Goal: Task Accomplishment & Management: Manage account settings

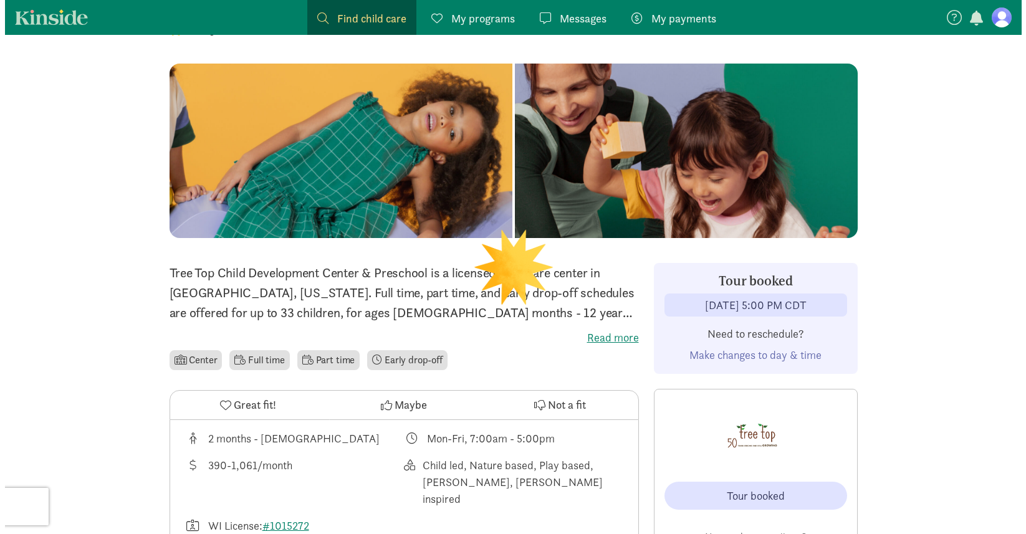
scroll to position [103, 0]
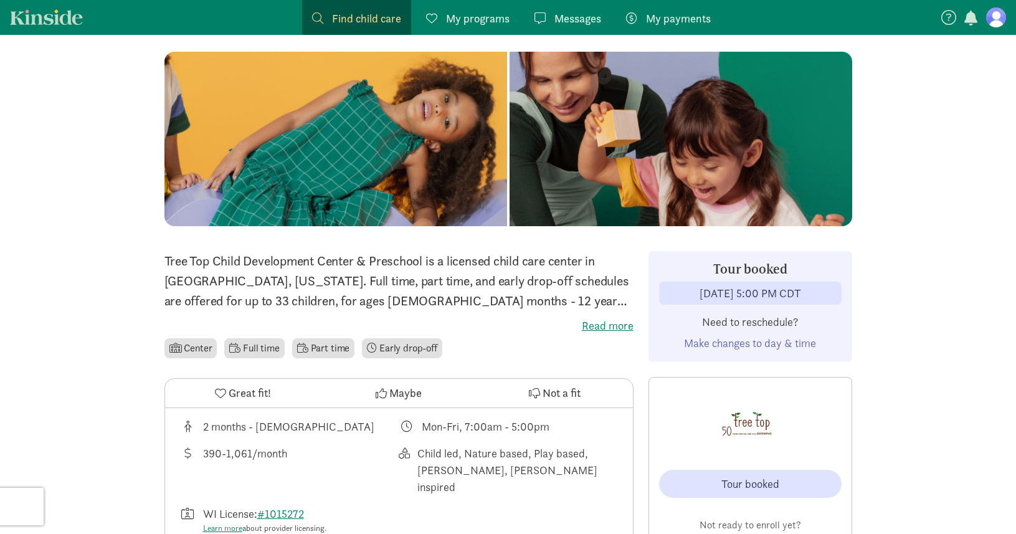
click at [728, 341] on span "Make changes to day & time" at bounding box center [750, 343] width 132 height 14
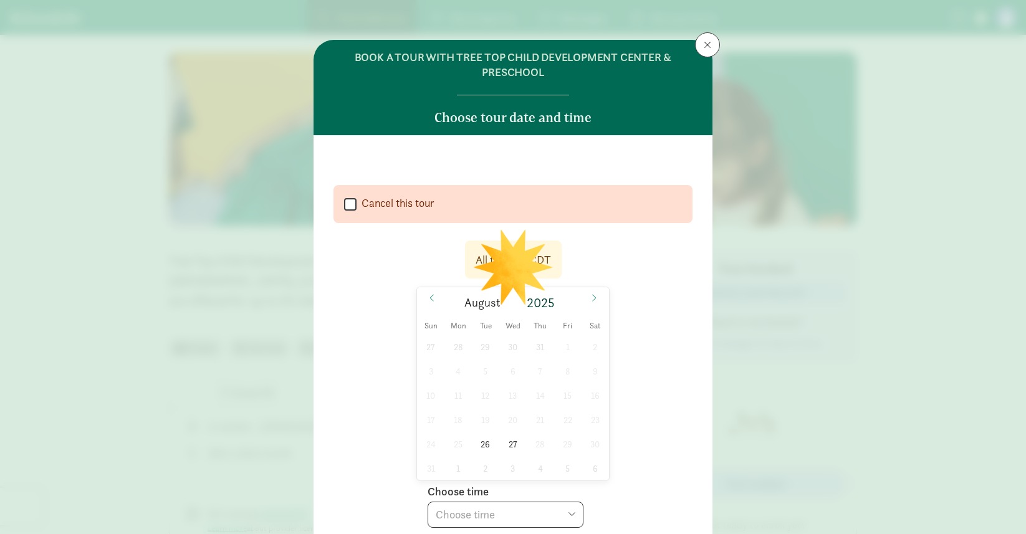
select select
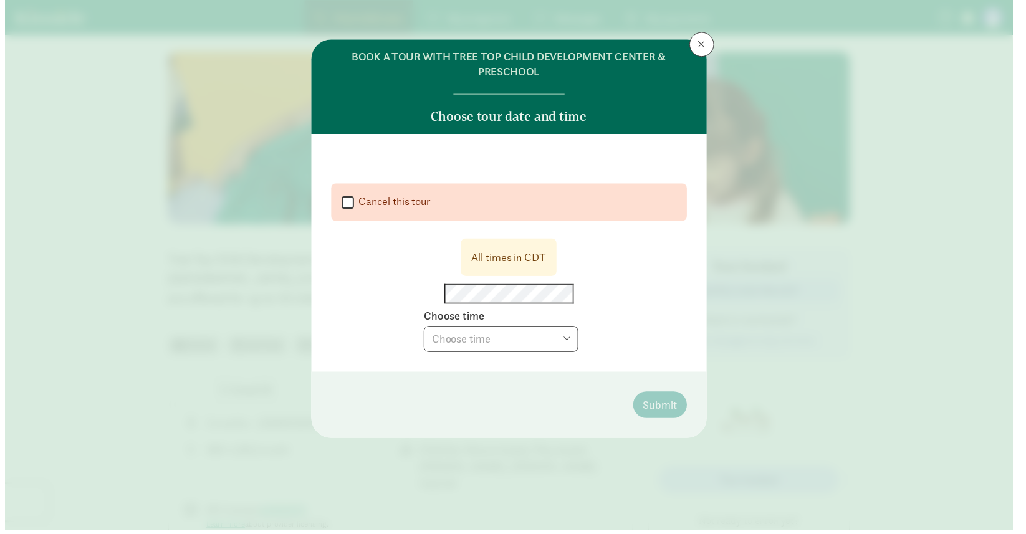
scroll to position [0, 0]
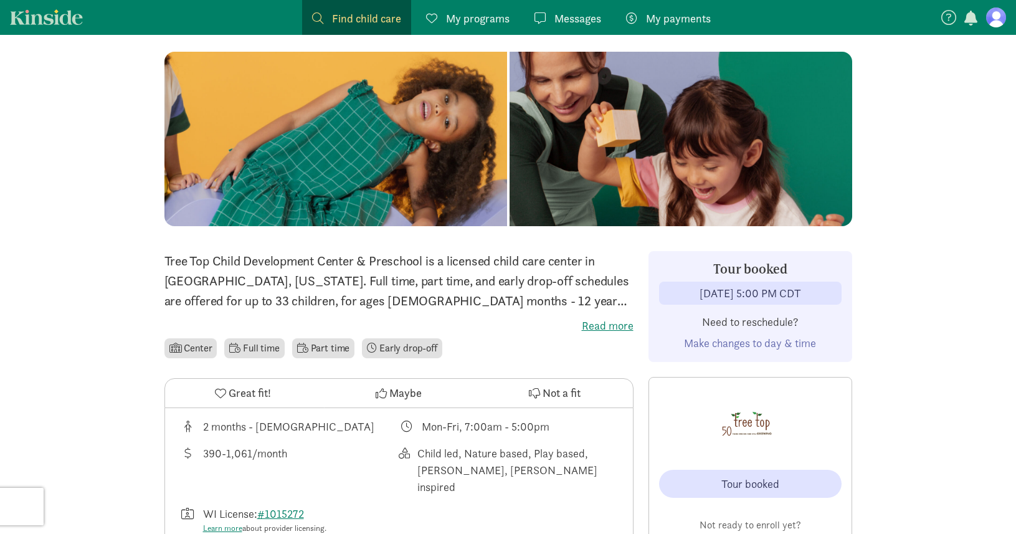
click at [768, 345] on span "Make changes to day & time" at bounding box center [750, 343] width 132 height 14
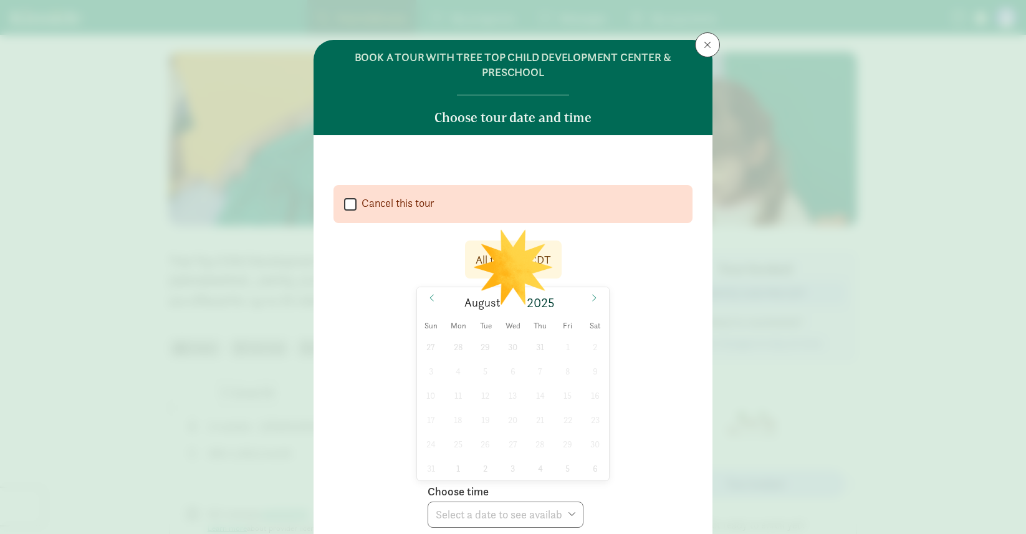
select select
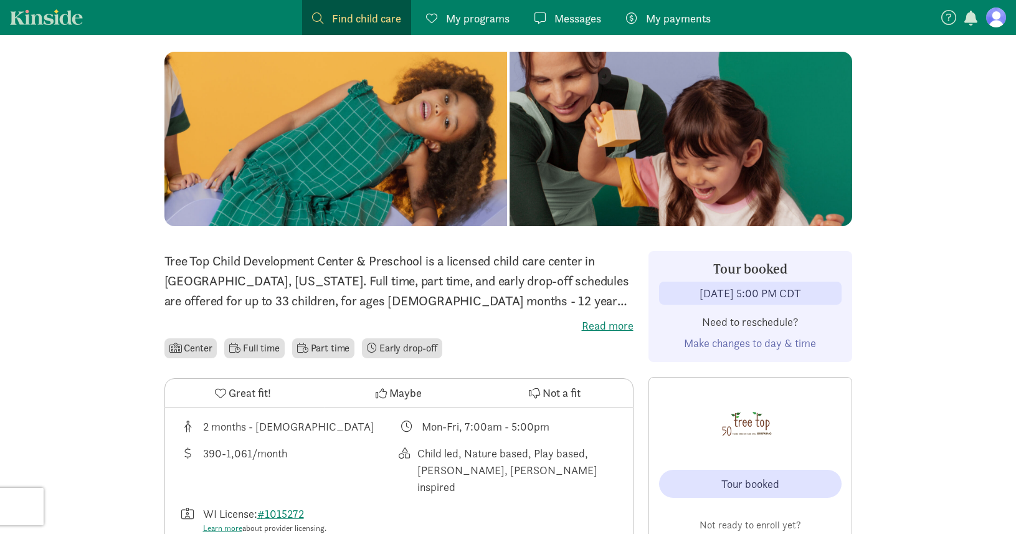
click at [762, 347] on span "Make changes to day & time" at bounding box center [750, 343] width 132 height 14
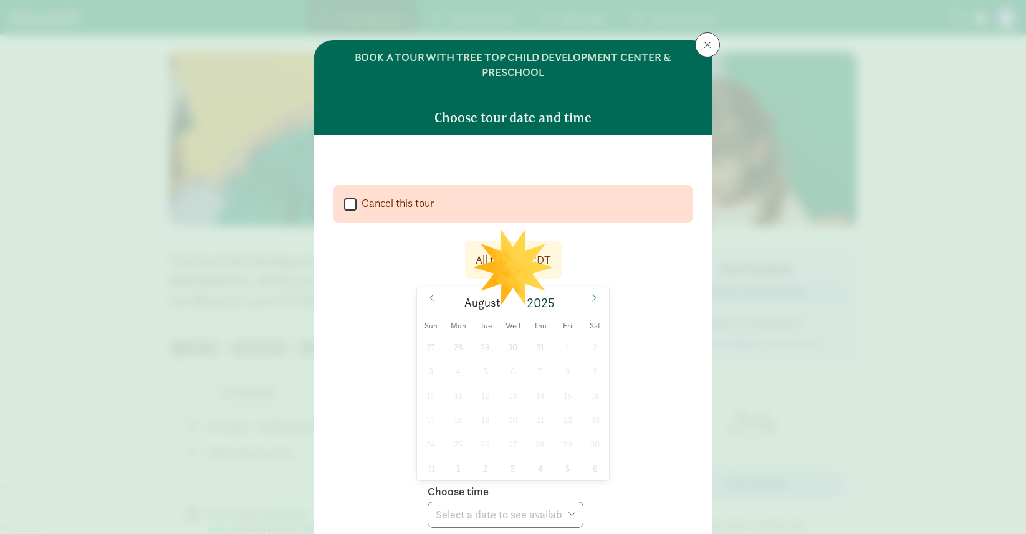
click at [351, 208] on input "Cancel this tour" at bounding box center [350, 204] width 12 height 17
checkbox input "true"
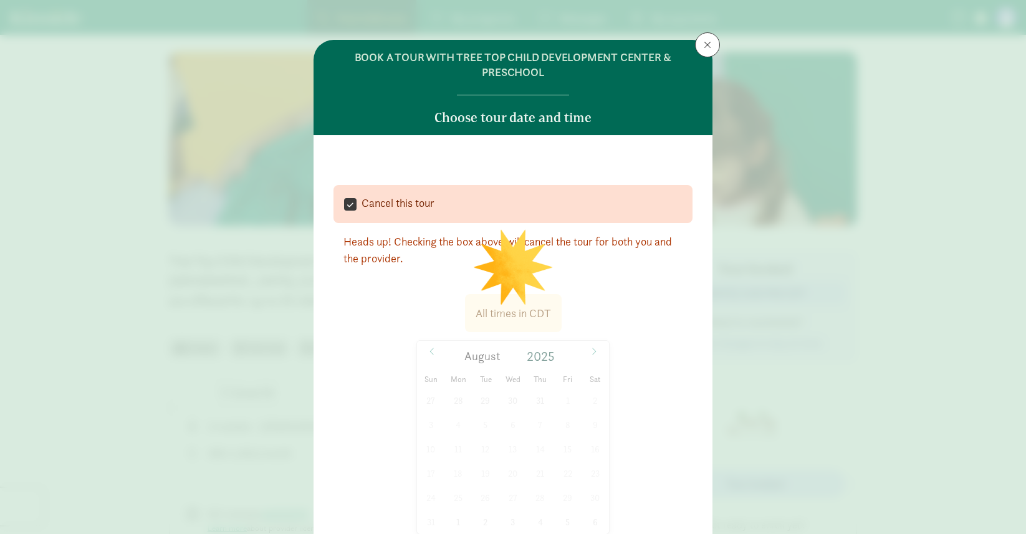
select select
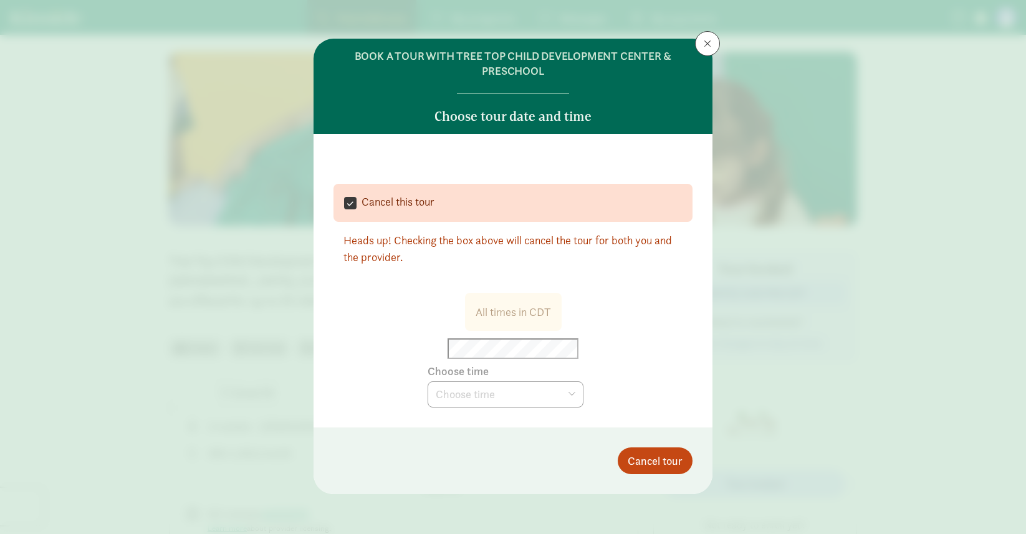
scroll to position [1, 0]
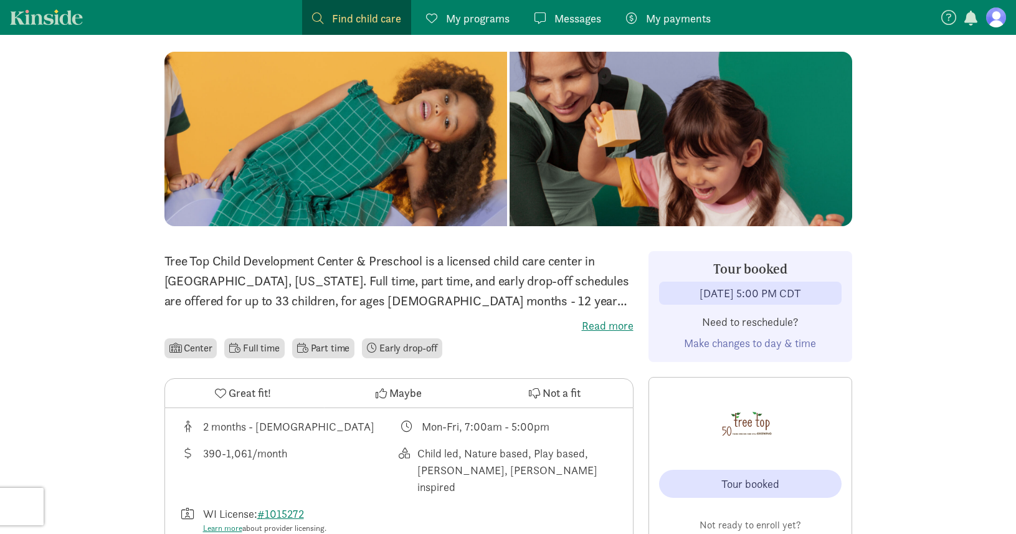
click at [730, 345] on span "Make changes to day & time" at bounding box center [750, 343] width 132 height 14
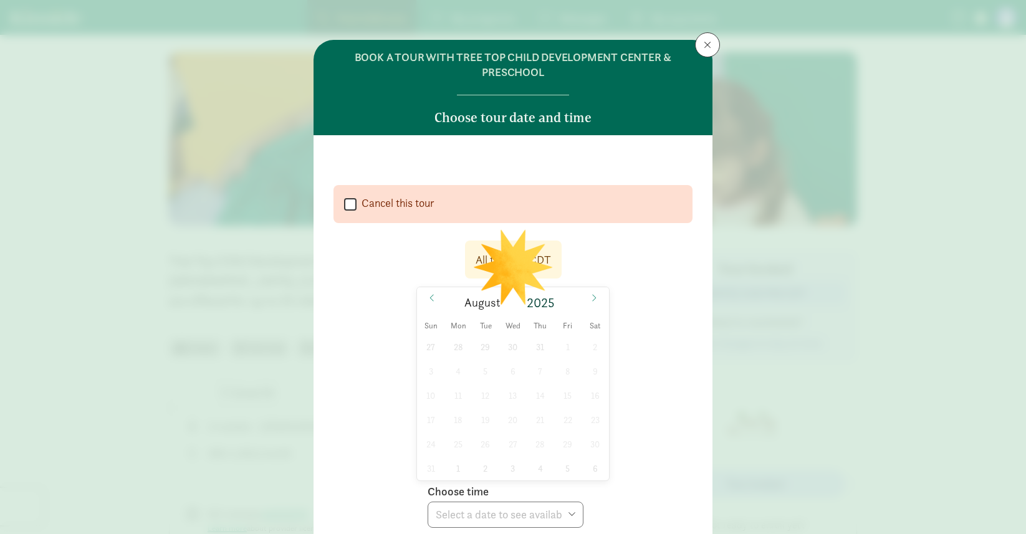
select select
click at [351, 204] on input "Cancel this tour" at bounding box center [350, 204] width 12 height 17
checkbox input "true"
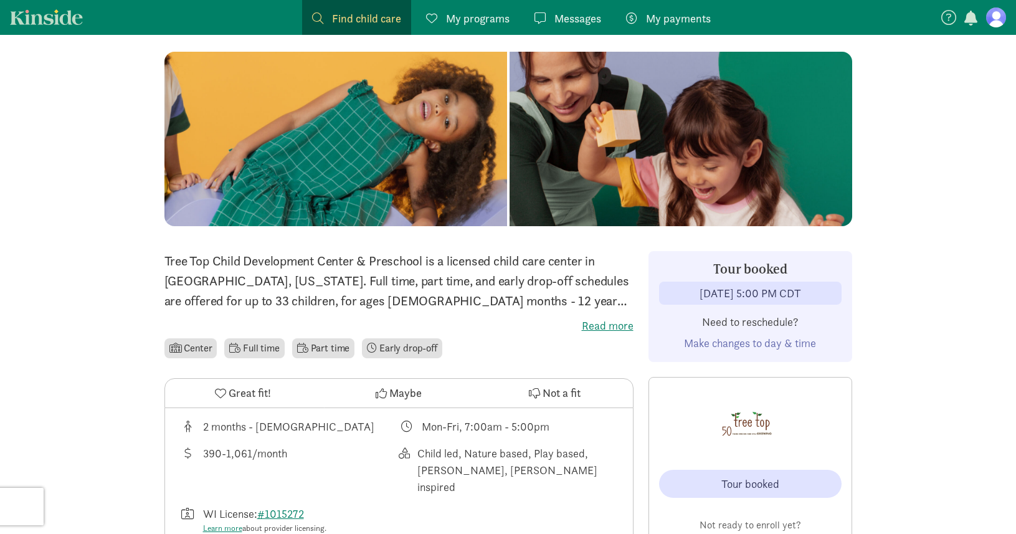
click at [738, 484] on div "Tour booked" at bounding box center [751, 483] width 58 height 17
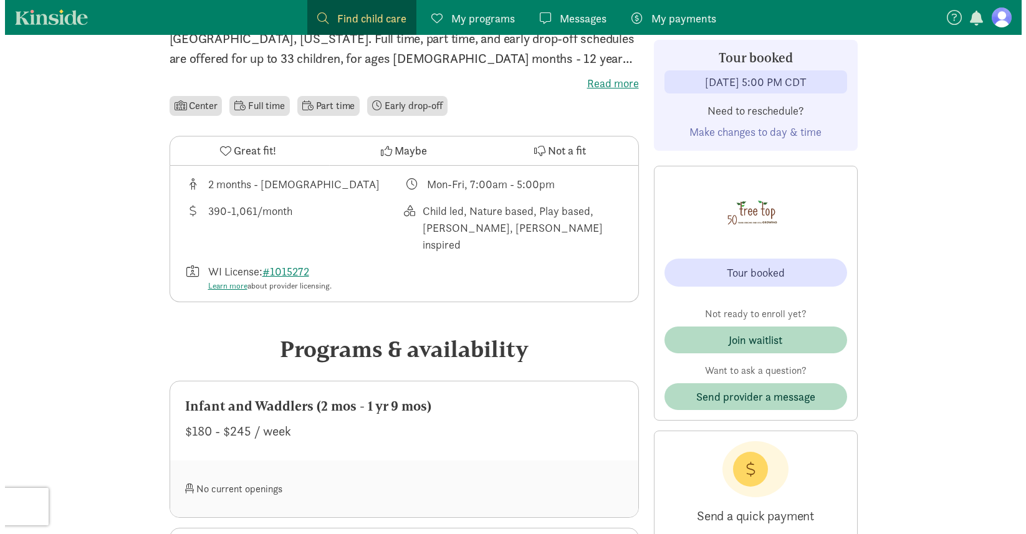
scroll to position [340, 0]
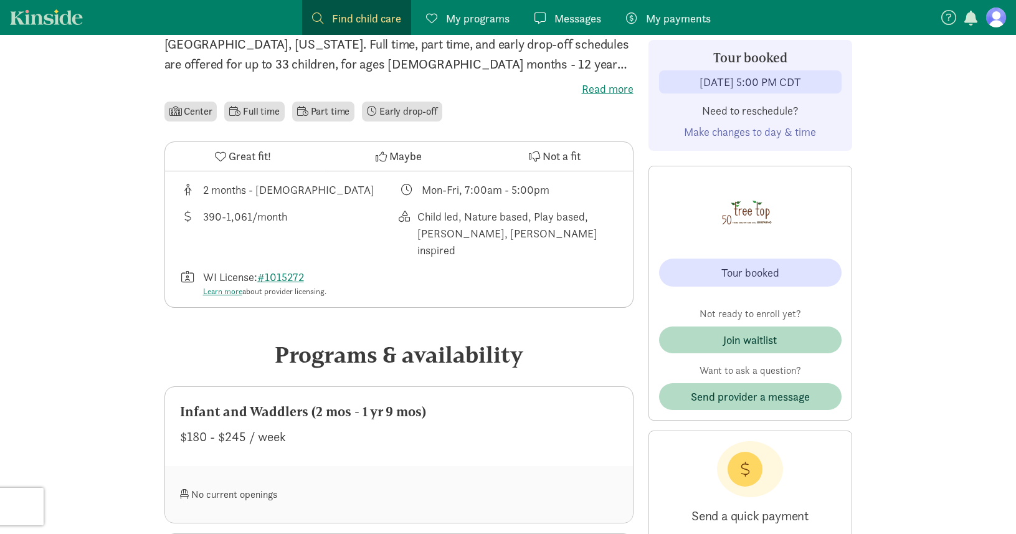
click at [736, 135] on span "Make changes to day & time" at bounding box center [750, 132] width 132 height 14
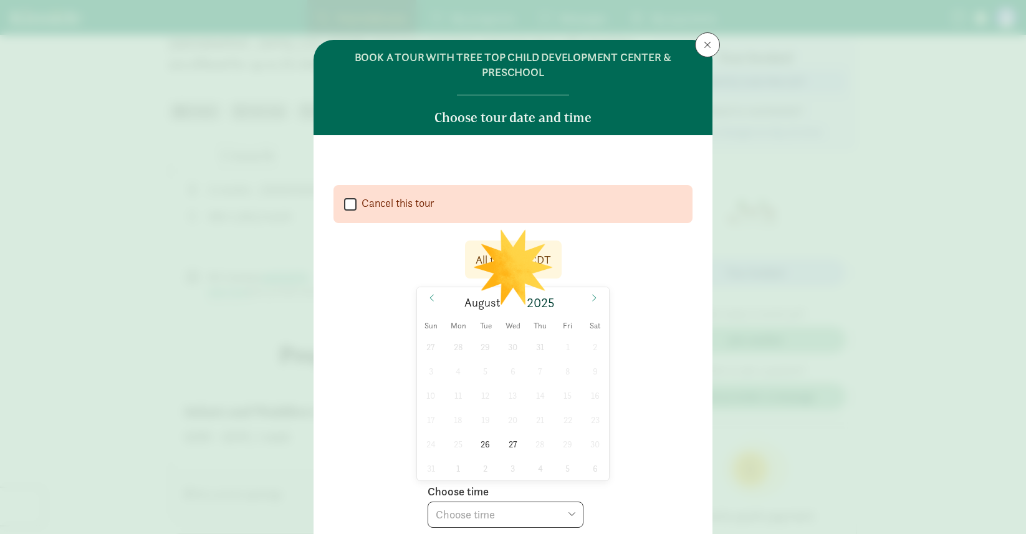
select select
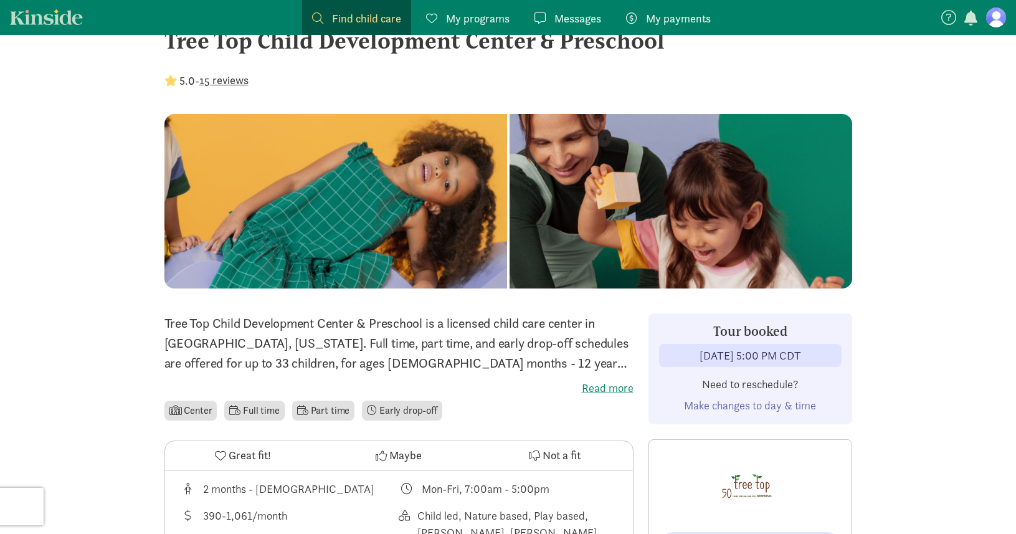
scroll to position [21, 0]
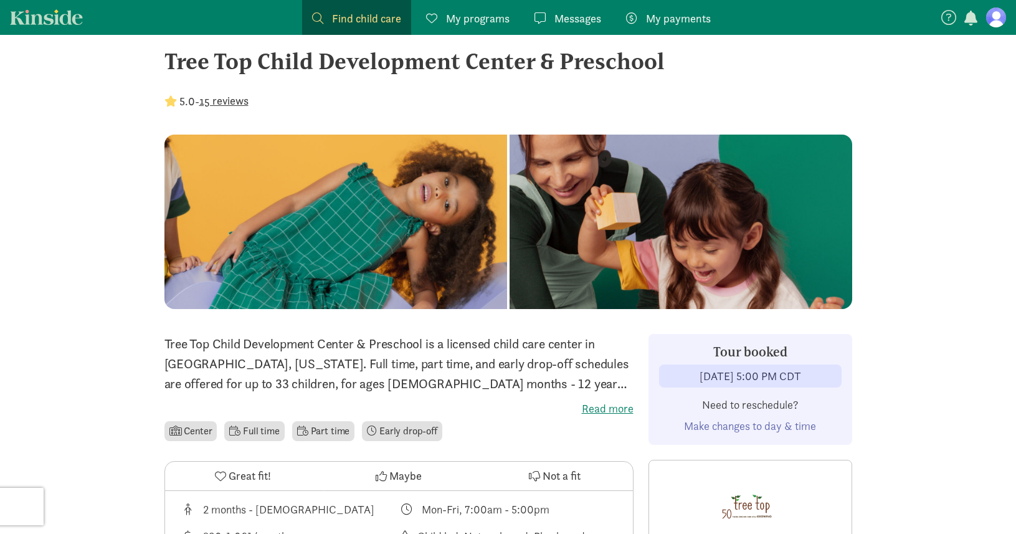
click at [735, 428] on span "Make changes to day & time" at bounding box center [750, 426] width 132 height 14
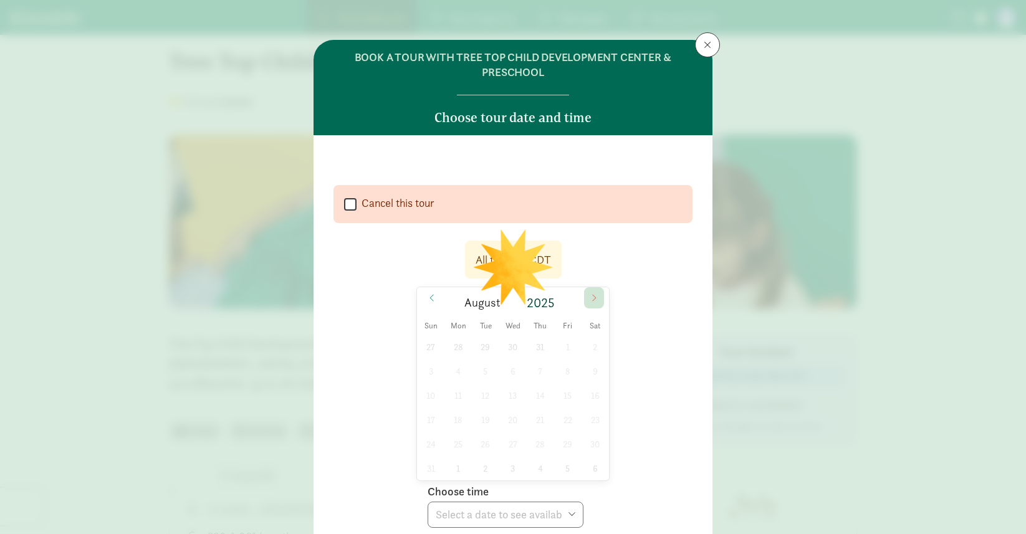
click at [586, 298] on span at bounding box center [594, 297] width 20 height 21
select select
click at [586, 298] on span at bounding box center [594, 297] width 20 height 21
click at [704, 42] on span at bounding box center [707, 45] width 7 height 10
